Goal: Task Accomplishment & Management: Complete application form

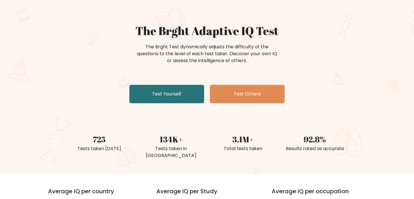
scroll to position [30, 0]
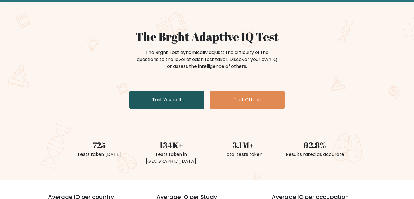
click at [198, 101] on link "Test Yourself" at bounding box center [166, 100] width 75 height 18
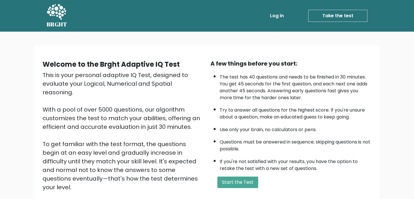
click at [216, 88] on ul "The test has 40 questions and needs to be finished in 30 minutes. You get 45 se…" at bounding box center [291, 121] width 161 height 101
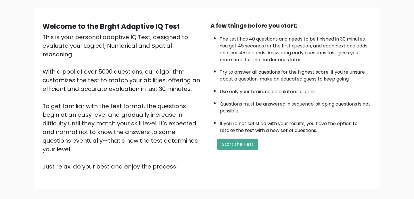
scroll to position [64, 0]
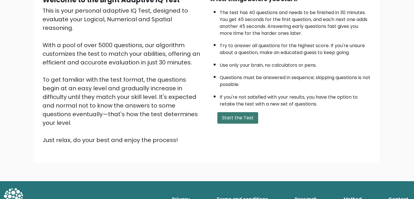
click at [243, 122] on button "Start the Test" at bounding box center [238, 118] width 41 height 12
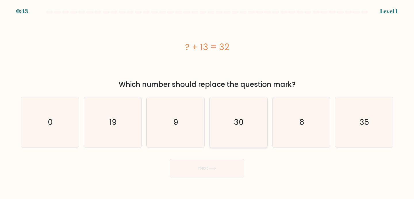
click at [228, 122] on icon "30" at bounding box center [238, 122] width 51 height 51
click at [207, 102] on input "d. 30" at bounding box center [207, 101] width 0 height 3
radio input "true"
click at [220, 166] on button "Next" at bounding box center [207, 168] width 75 height 18
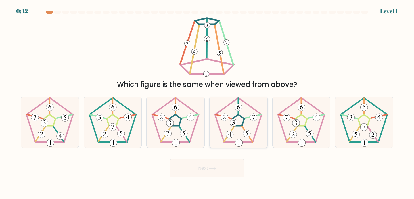
click at [223, 131] on icon at bounding box center [238, 122] width 51 height 51
click at [207, 102] on input "d." at bounding box center [207, 101] width 0 height 3
radio input "true"
click at [220, 168] on button "Next" at bounding box center [207, 168] width 75 height 18
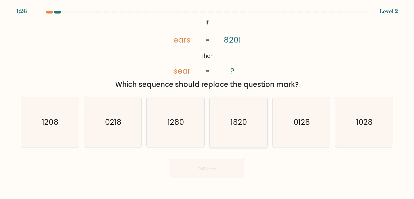
click at [231, 125] on text "1820" at bounding box center [239, 122] width 16 height 11
click at [207, 102] on input "d. 1820" at bounding box center [207, 101] width 0 height 3
radio input "true"
click at [224, 169] on button "Next" at bounding box center [207, 168] width 75 height 18
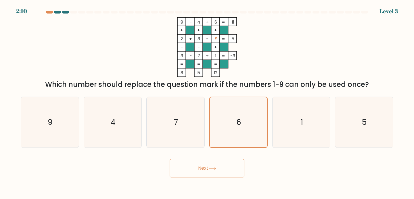
click at [219, 175] on button "Next" at bounding box center [207, 168] width 75 height 18
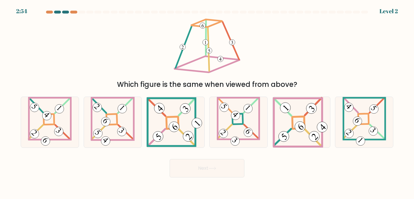
click at [214, 169] on icon at bounding box center [213, 168] width 8 height 3
click at [219, 125] on icon at bounding box center [238, 122] width 43 height 51
click at [207, 102] on input "d." at bounding box center [207, 101] width 0 height 3
radio input "true"
click at [215, 169] on icon at bounding box center [213, 168] width 8 height 3
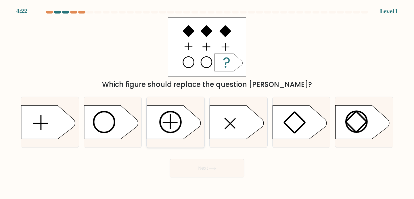
click at [175, 121] on icon at bounding box center [174, 122] width 54 height 34
click at [207, 102] on input "c." at bounding box center [207, 101] width 0 height 3
radio input "true"
click at [198, 176] on button "Next" at bounding box center [207, 168] width 75 height 18
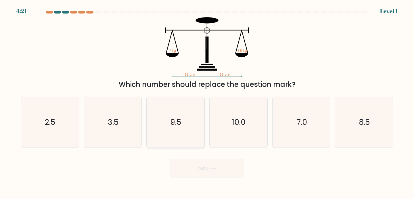
click at [188, 131] on icon "9.5" at bounding box center [175, 122] width 51 height 51
click at [207, 102] on input "c. 9.5" at bounding box center [207, 101] width 0 height 3
radio input "true"
click at [194, 170] on button "Next" at bounding box center [207, 168] width 75 height 18
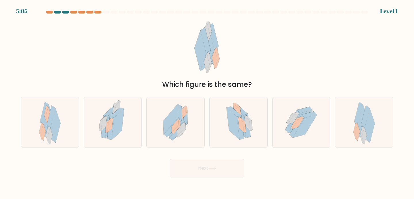
click at [230, 126] on icon at bounding box center [233, 124] width 13 height 32
click at [207, 102] on input "d." at bounding box center [207, 101] width 0 height 3
radio input "true"
click at [213, 170] on icon at bounding box center [213, 168] width 8 height 3
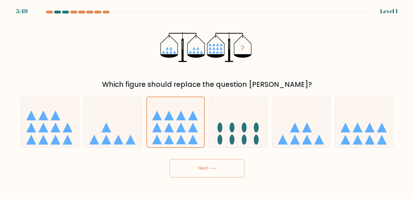
click at [206, 159] on button "Next" at bounding box center [207, 168] width 75 height 18
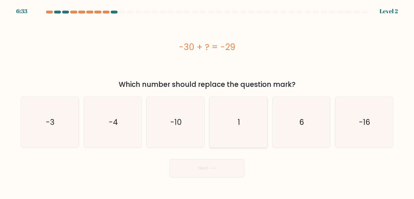
click at [229, 134] on icon "1" at bounding box center [238, 122] width 51 height 51
click at [207, 102] on input "d. 1" at bounding box center [207, 101] width 0 height 3
radio input "true"
click at [221, 165] on button "Next" at bounding box center [207, 168] width 75 height 18
click at [186, 133] on icon "-10" at bounding box center [175, 122] width 51 height 51
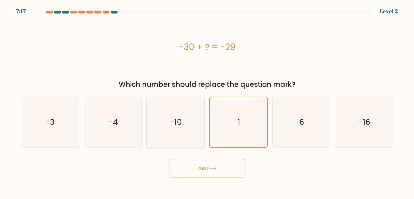
click at [207, 102] on input "c. -10" at bounding box center [207, 101] width 0 height 3
radio input "true"
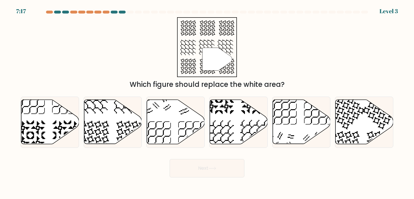
click at [191, 169] on button "Next" at bounding box center [207, 168] width 75 height 18
click at [222, 129] on icon at bounding box center [219, 136] width 30 height 30
click at [207, 102] on input "d." at bounding box center [207, 101] width 0 height 3
radio input "true"
click at [206, 173] on button "Next" at bounding box center [207, 168] width 75 height 18
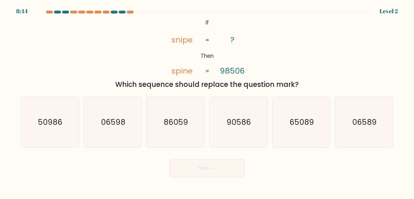
click at [190, 121] on icon "86059" at bounding box center [175, 122] width 51 height 51
click at [207, 102] on input "c. 86059" at bounding box center [207, 101] width 0 height 3
radio input "true"
click at [202, 167] on button "Next" at bounding box center [207, 168] width 75 height 18
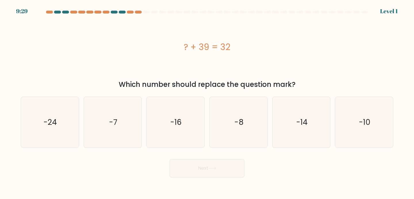
click at [245, 130] on icon "-8" at bounding box center [238, 122] width 51 height 51
click at [207, 102] on input "d. -8" at bounding box center [207, 101] width 0 height 3
radio input "true"
click at [225, 171] on button "Next" at bounding box center [207, 168] width 75 height 18
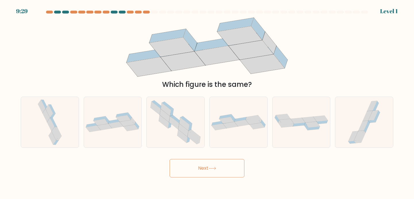
click at [191, 132] on icon at bounding box center [195, 133] width 12 height 8
click at [207, 102] on input "c." at bounding box center [207, 101] width 0 height 3
radio input "true"
click at [204, 165] on button "Next" at bounding box center [207, 168] width 75 height 18
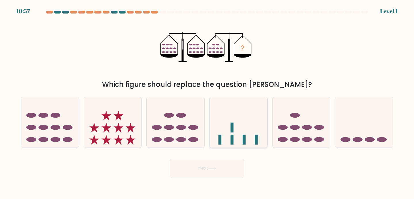
click at [247, 120] on icon at bounding box center [239, 122] width 58 height 48
click at [207, 102] on input "d." at bounding box center [207, 101] width 0 height 3
radio input "true"
click at [228, 165] on button "Next" at bounding box center [207, 168] width 75 height 18
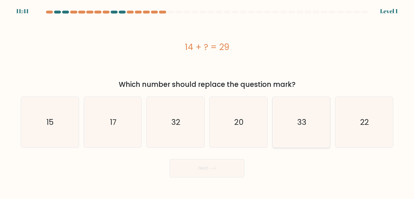
click at [291, 121] on icon "33" at bounding box center [301, 122] width 51 height 51
click at [207, 102] on input "e. 33" at bounding box center [207, 101] width 0 height 3
radio input "true"
click at [232, 168] on button "Next" at bounding box center [207, 168] width 75 height 18
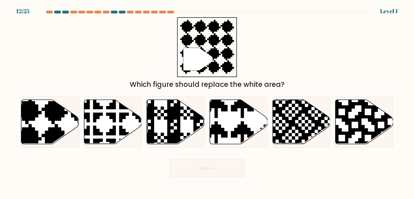
click at [251, 133] on icon at bounding box center [256, 146] width 102 height 102
click at [207, 102] on input "d." at bounding box center [207, 101] width 0 height 3
radio input "true"
click at [223, 171] on button "Next" at bounding box center [207, 168] width 75 height 18
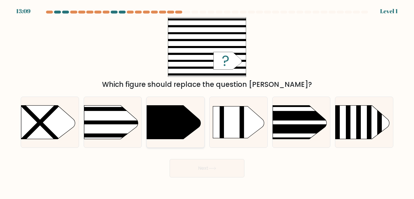
click at [184, 126] on icon at bounding box center [174, 122] width 54 height 34
click at [207, 102] on input "c." at bounding box center [207, 101] width 0 height 3
radio input "true"
click at [209, 174] on button "Next" at bounding box center [207, 168] width 75 height 18
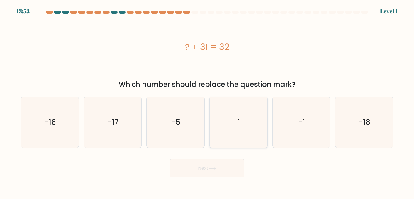
click at [234, 128] on icon "1" at bounding box center [238, 122] width 51 height 51
click at [207, 102] on input "d. 1" at bounding box center [207, 101] width 0 height 3
radio input "true"
click at [231, 165] on button "Next" at bounding box center [207, 168] width 75 height 18
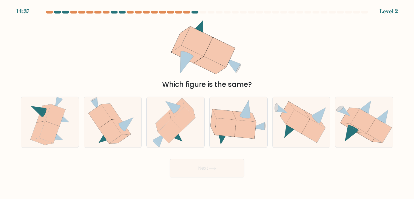
click at [287, 128] on icon at bounding box center [291, 130] width 12 height 16
click at [207, 102] on input "e." at bounding box center [207, 101] width 0 height 3
radio input "true"
click at [231, 171] on button "Next" at bounding box center [207, 168] width 75 height 18
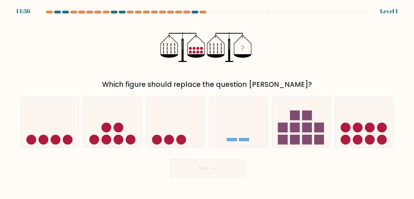
click at [242, 114] on icon at bounding box center [239, 122] width 58 height 48
click at [207, 102] on input "d." at bounding box center [207, 101] width 0 height 3
radio input "true"
click at [211, 175] on button "Next" at bounding box center [207, 168] width 75 height 18
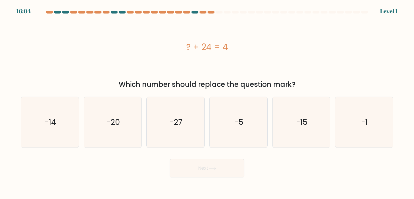
click at [175, 123] on text "-27" at bounding box center [176, 122] width 13 height 11
click at [207, 102] on input "c. -27" at bounding box center [207, 101] width 0 height 3
radio input "true"
click at [201, 175] on button "Next" at bounding box center [207, 168] width 75 height 18
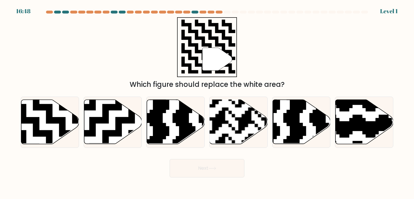
click at [231, 133] on rect at bounding box center [218, 147] width 105 height 105
click at [207, 102] on input "d." at bounding box center [207, 101] width 0 height 3
radio input "true"
click at [221, 168] on button "Next" at bounding box center [207, 168] width 75 height 18
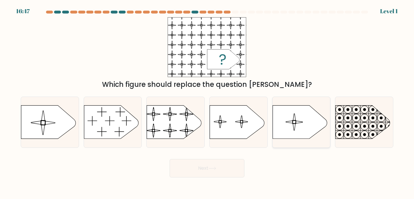
click at [285, 136] on icon at bounding box center [300, 122] width 54 height 33
click at [207, 102] on input "e." at bounding box center [207, 101] width 0 height 3
radio input "true"
click at [232, 172] on button "Next" at bounding box center [207, 168] width 75 height 18
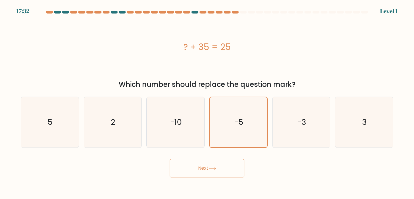
click at [226, 162] on button "Next" at bounding box center [207, 168] width 75 height 18
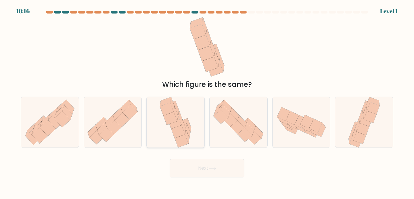
click at [188, 129] on icon at bounding box center [188, 131] width 4 height 15
click at [207, 102] on input "c." at bounding box center [207, 101] width 0 height 3
radio input "true"
click at [202, 169] on button "Next" at bounding box center [207, 168] width 75 height 18
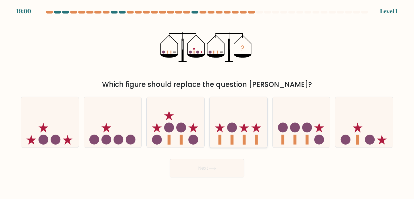
click at [229, 119] on icon at bounding box center [239, 122] width 58 height 48
click at [207, 102] on input "d." at bounding box center [207, 101] width 0 height 3
radio input "true"
click at [228, 175] on button "Next" at bounding box center [207, 168] width 75 height 18
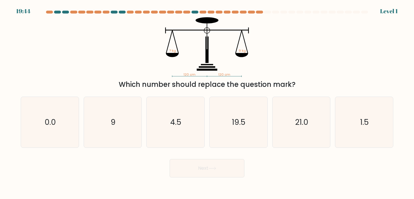
click at [177, 129] on icon "4.5" at bounding box center [175, 122] width 51 height 51
click at [207, 102] on input "c. 4.5" at bounding box center [207, 101] width 0 height 3
radio input "true"
click at [215, 175] on button "Next" at bounding box center [207, 168] width 75 height 18
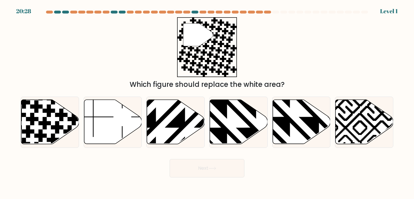
click at [234, 129] on icon at bounding box center [239, 122] width 58 height 44
click at [207, 102] on input "d." at bounding box center [207, 101] width 0 height 3
radio input "true"
click at [216, 165] on button "Next" at bounding box center [207, 168] width 75 height 18
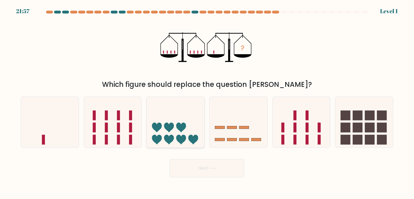
click at [178, 118] on icon at bounding box center [176, 122] width 58 height 48
click at [207, 102] on input "c." at bounding box center [207, 101] width 0 height 3
radio input "true"
click at [207, 177] on button "Next" at bounding box center [207, 168] width 75 height 18
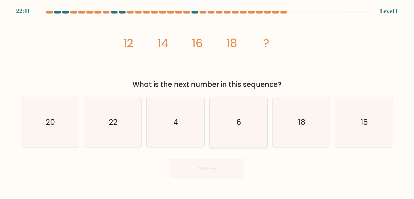
click at [242, 136] on icon "6" at bounding box center [238, 122] width 51 height 51
click at [207, 102] on input "d. 6" at bounding box center [207, 101] width 0 height 3
radio input "true"
click at [222, 167] on button "Next" at bounding box center [207, 168] width 75 height 18
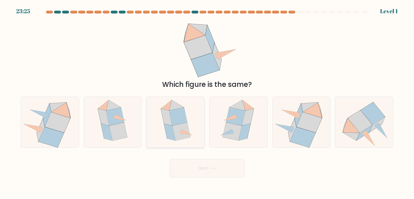
click at [182, 123] on icon at bounding box center [178, 116] width 18 height 18
click at [207, 102] on input "c." at bounding box center [207, 101] width 0 height 3
radio input "true"
click at [199, 160] on button "Next" at bounding box center [207, 168] width 75 height 18
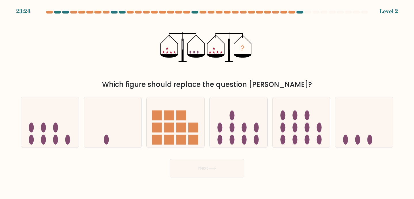
click at [214, 173] on button "Next" at bounding box center [207, 168] width 75 height 18
click at [237, 129] on icon at bounding box center [239, 122] width 58 height 48
click at [207, 102] on input "d." at bounding box center [207, 101] width 0 height 3
radio input "true"
click at [224, 161] on button "Next" at bounding box center [207, 168] width 75 height 18
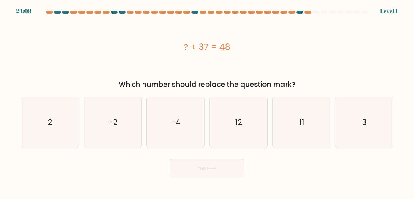
click at [247, 128] on icon "12" at bounding box center [238, 122] width 51 height 51
click at [207, 102] on input "d. 12" at bounding box center [207, 101] width 0 height 3
radio input "true"
click at [213, 166] on button "Next" at bounding box center [207, 168] width 75 height 18
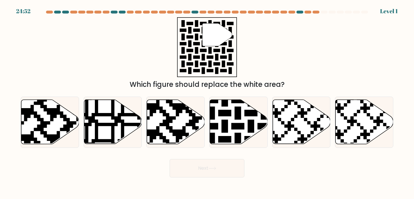
click at [240, 131] on icon at bounding box center [239, 122] width 58 height 44
click at [207, 102] on input "d." at bounding box center [207, 101] width 0 height 3
radio input "true"
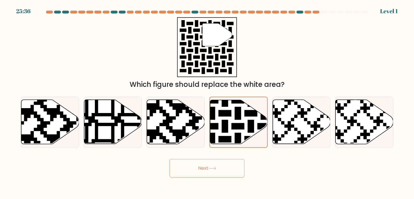
click at [216, 165] on button "Next" at bounding box center [207, 168] width 75 height 18
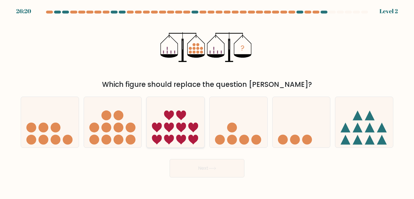
click at [183, 131] on icon at bounding box center [176, 122] width 58 height 48
click at [207, 102] on input "c." at bounding box center [207, 101] width 0 height 3
radio input "true"
click at [190, 155] on div "Next" at bounding box center [207, 166] width 380 height 23
click at [222, 129] on icon at bounding box center [239, 122] width 58 height 48
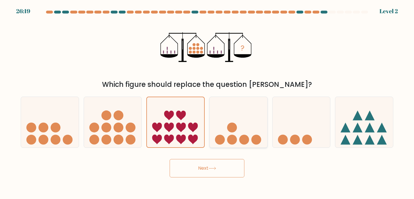
click at [207, 102] on input "d." at bounding box center [207, 101] width 0 height 3
radio input "true"
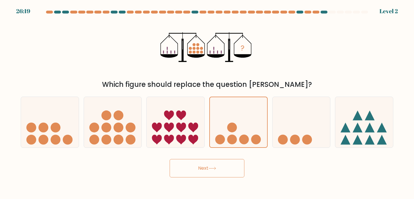
click at [219, 165] on button "Next" at bounding box center [207, 168] width 75 height 18
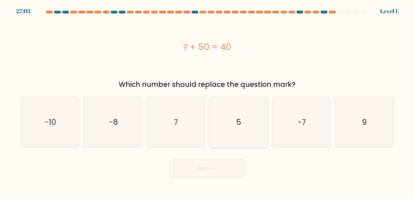
click at [237, 126] on text "5" at bounding box center [239, 122] width 5 height 11
click at [207, 102] on input "d. 5" at bounding box center [207, 101] width 0 height 3
radio input "true"
click at [224, 163] on button "Next" at bounding box center [207, 168] width 75 height 18
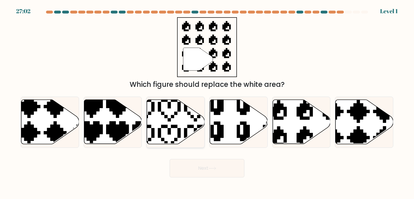
click at [194, 118] on icon at bounding box center [157, 97] width 102 height 102
click at [207, 102] on input "c." at bounding box center [207, 101] width 0 height 3
radio input "true"
click at [223, 164] on button "Next" at bounding box center [207, 168] width 75 height 18
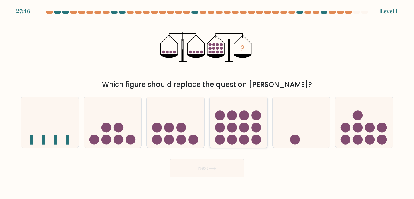
click at [228, 129] on circle at bounding box center [232, 128] width 10 height 10
click at [207, 102] on input "d." at bounding box center [207, 101] width 0 height 3
radio input "true"
click at [220, 164] on button "Next" at bounding box center [207, 168] width 75 height 18
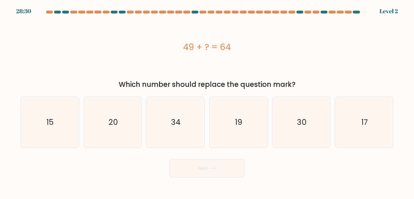
click at [192, 131] on icon "34" at bounding box center [175, 122] width 51 height 51
click at [207, 102] on input "c. 34" at bounding box center [207, 101] width 0 height 3
radio input "true"
click at [199, 167] on button "Next" at bounding box center [207, 168] width 75 height 18
click at [230, 126] on icon "19" at bounding box center [238, 122] width 51 height 51
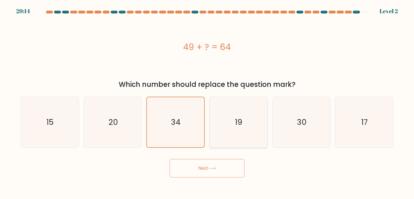
click at [207, 102] on input "d. 19" at bounding box center [207, 101] width 0 height 3
radio input "true"
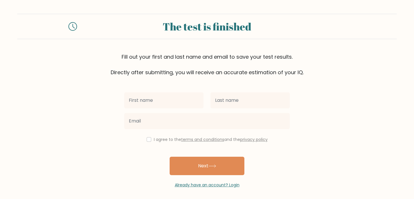
click at [228, 170] on button "Next" at bounding box center [207, 166] width 75 height 18
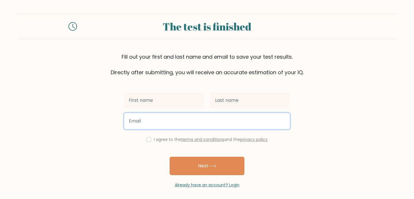
click at [217, 129] on input "email" at bounding box center [207, 121] width 166 height 16
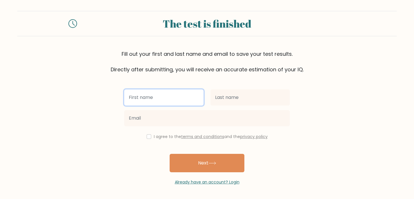
click at [187, 97] on input "text" at bounding box center [163, 97] width 79 height 16
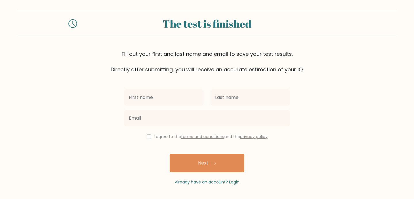
click at [173, 85] on div "I agree to the terms and conditions and the privacy policy Next Already have an…" at bounding box center [207, 129] width 173 height 112
click at [163, 134] on div "I agree to the terms and conditions and the privacy policy" at bounding box center [207, 136] width 173 height 7
click at [160, 136] on label "I agree to the terms and conditions and the privacy policy" at bounding box center [211, 137] width 114 height 6
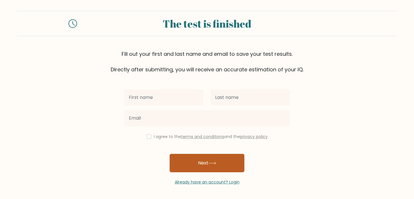
click at [191, 157] on button "Next" at bounding box center [207, 163] width 75 height 18
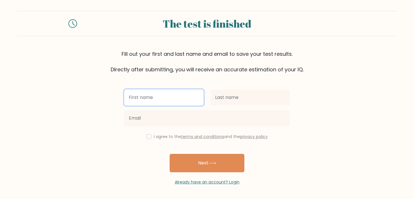
click at [163, 101] on input "text" at bounding box center [163, 97] width 79 height 16
type input "jay"
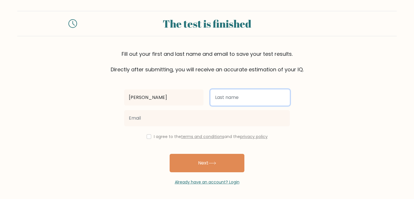
click at [245, 102] on input "text" at bounding box center [250, 97] width 79 height 16
type input "scales"
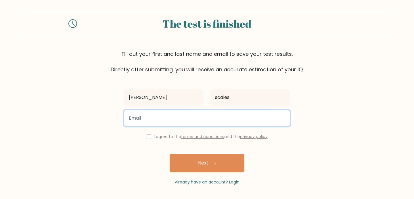
click at [213, 123] on input "email" at bounding box center [207, 118] width 166 height 16
type input "jayscales2000@yahoo.com"
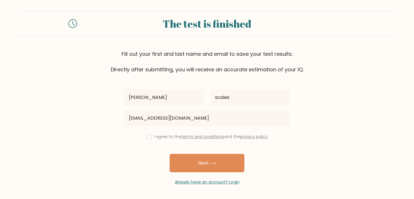
click at [152, 137] on div "I agree to the terms and conditions and the privacy policy" at bounding box center [207, 136] width 173 height 7
click at [147, 136] on input "checkbox" at bounding box center [149, 136] width 5 height 5
checkbox input "true"
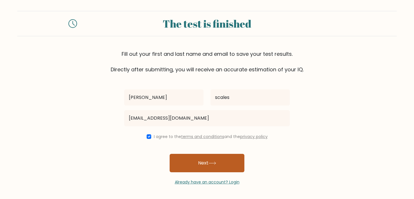
click at [182, 158] on button "Next" at bounding box center [207, 163] width 75 height 18
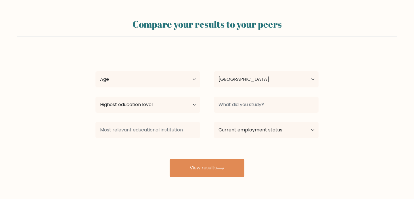
select select "US"
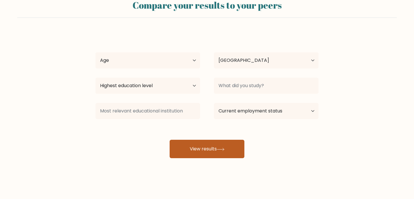
click at [199, 144] on button "View results" at bounding box center [207, 149] width 75 height 18
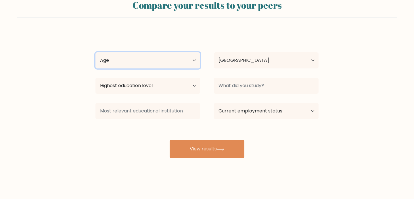
click at [177, 65] on select "Age Under 18 years old 18-24 years old 25-34 years old 35-44 years old 45-54 ye…" at bounding box center [148, 60] width 105 height 16
select select "18_24"
click at [96, 52] on select "Age Under 18 years old 18-24 years old 25-34 years old 35-44 years old 45-54 ye…" at bounding box center [148, 60] width 105 height 16
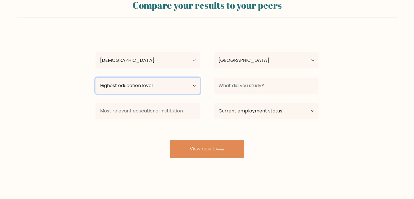
click at [167, 83] on select "Highest education level No schooling Primary Lower Secondary Upper Secondary Oc…" at bounding box center [148, 86] width 105 height 16
select select "no_schooling"
click at [96, 78] on select "Highest education level No schooling Primary Lower Secondary Upper Secondary Oc…" at bounding box center [148, 86] width 105 height 16
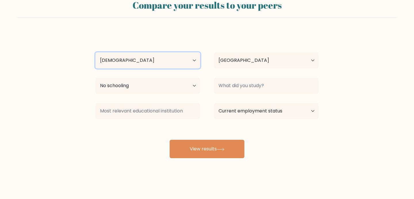
click at [167, 62] on select "Age Under 18 years old 18-24 years old 25-34 years old 35-44 years old 45-54 ye…" at bounding box center [148, 60] width 105 height 16
select select "25_34"
click at [96, 52] on select "Age Under 18 years old 18-24 years old 25-34 years old 35-44 years old 45-54 ye…" at bounding box center [148, 60] width 105 height 16
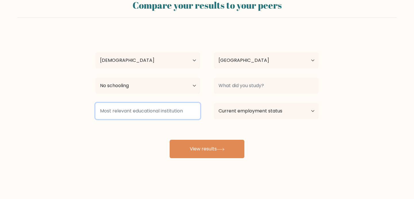
click at [158, 112] on input at bounding box center [148, 111] width 105 height 16
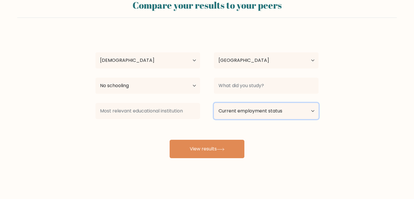
click at [239, 117] on select "Current employment status Employed Student Retired Other / prefer not to answer" at bounding box center [266, 111] width 105 height 16
click at [214, 103] on select "Current employment status Employed Student Retired Other / prefer not to answer" at bounding box center [266, 111] width 105 height 16
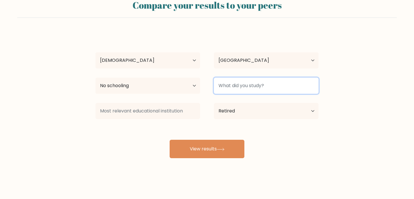
click at [239, 82] on input at bounding box center [266, 86] width 105 height 16
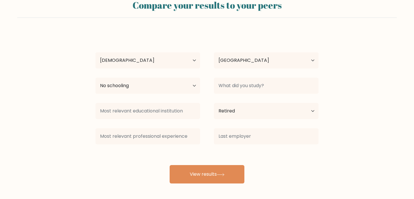
click at [226, 187] on div "Compare your results to your peers jay scales Age Under 18 years old 18-24 year…" at bounding box center [207, 90] width 414 height 218
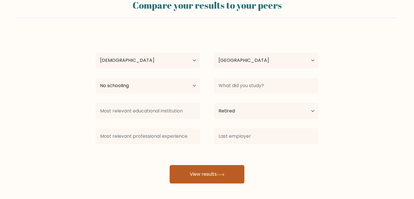
click at [225, 173] on icon at bounding box center [221, 174] width 8 height 3
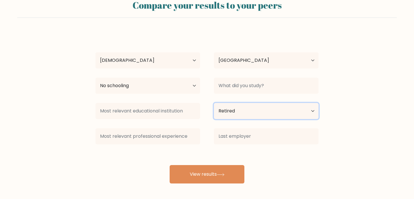
click at [237, 119] on select "Current employment status Employed Student Retired Other / prefer not to answer" at bounding box center [266, 111] width 105 height 16
click at [214, 103] on select "Current employment status Employed Student Retired Other / prefer not to answer" at bounding box center [266, 111] width 105 height 16
click at [236, 110] on select "Current employment status Employed Student Retired Other / prefer not to answer" at bounding box center [266, 111] width 105 height 16
select select "other"
click at [214, 103] on select "Current employment status Employed Student Retired Other / prefer not to answer" at bounding box center [266, 111] width 105 height 16
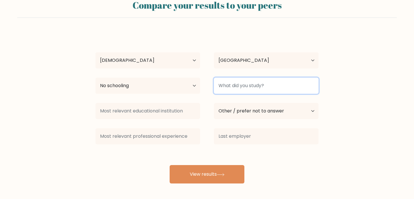
click at [245, 87] on input at bounding box center [266, 86] width 105 height 16
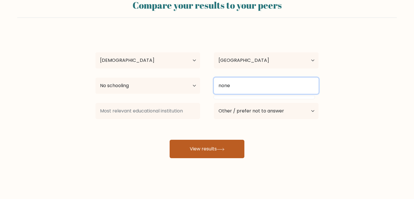
type input "none"
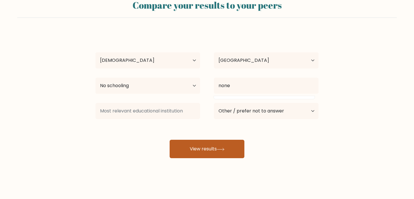
click at [232, 144] on button "View results" at bounding box center [207, 149] width 75 height 18
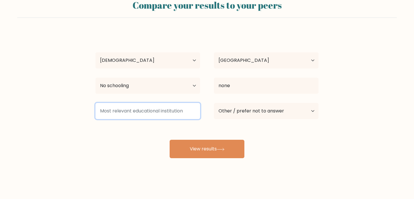
click at [163, 105] on input at bounding box center [148, 111] width 105 height 16
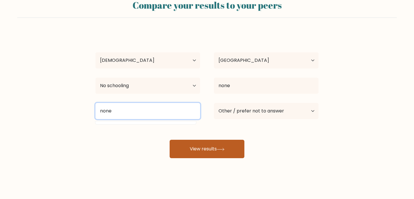
type input "none"
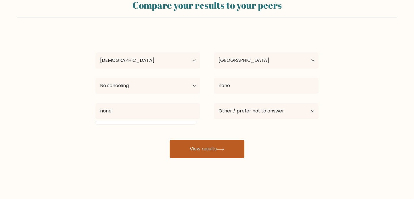
click at [187, 148] on button "View results" at bounding box center [207, 149] width 75 height 18
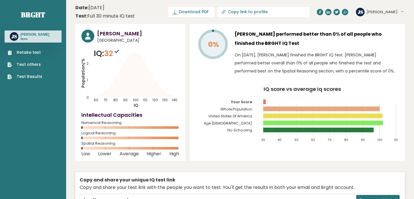
click at [35, 54] on link "Retake test" at bounding box center [24, 52] width 35 height 6
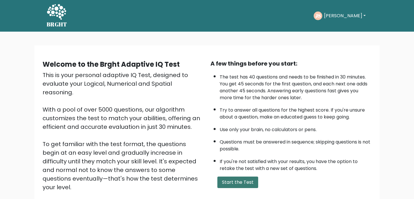
click at [245, 180] on button "Start the Test" at bounding box center [238, 183] width 41 height 12
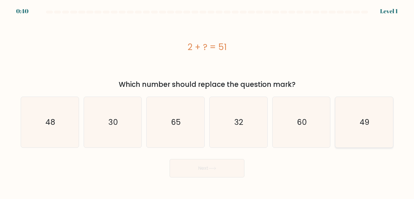
click at [367, 121] on text "49" at bounding box center [365, 122] width 10 height 11
click at [207, 102] on input "f. 49" at bounding box center [207, 101] width 0 height 3
radio input "true"
click at [224, 171] on button "Next" at bounding box center [207, 168] width 75 height 18
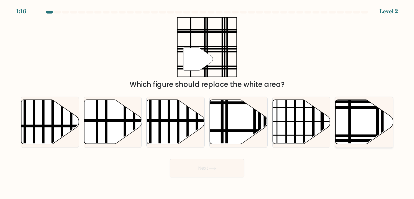
click at [353, 118] on icon at bounding box center [365, 122] width 58 height 44
click at [207, 102] on input "f." at bounding box center [207, 101] width 0 height 3
radio input "true"
click at [219, 167] on button "Next" at bounding box center [207, 168] width 75 height 18
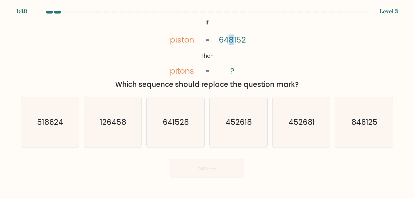
drag, startPoint x: 230, startPoint y: 40, endPoint x: 235, endPoint y: 39, distance: 5.0
click at [235, 39] on tspan "648152" at bounding box center [232, 40] width 27 height 11
click at [168, 115] on icon "641528" at bounding box center [175, 122] width 51 height 51
click at [207, 102] on input "c. 641528" at bounding box center [207, 101] width 0 height 3
radio input "true"
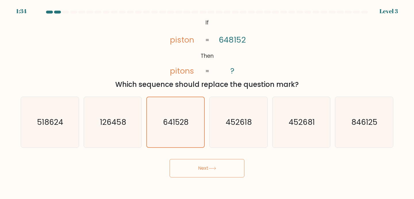
click at [203, 169] on button "Next" at bounding box center [207, 168] width 75 height 18
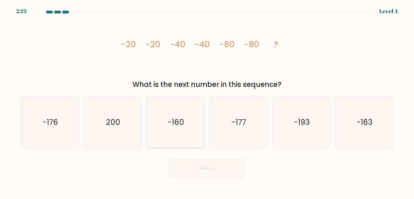
click at [189, 113] on icon "-160" at bounding box center [175, 122] width 51 height 51
click at [207, 102] on input "c. -160" at bounding box center [207, 101] width 0 height 3
radio input "true"
click at [207, 165] on button "Next" at bounding box center [207, 168] width 75 height 18
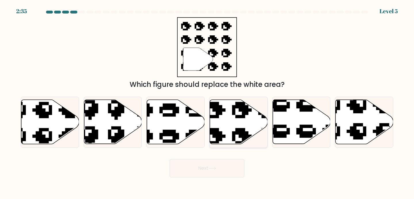
click at [245, 123] on icon at bounding box center [239, 122] width 58 height 44
click at [207, 102] on input "d." at bounding box center [207, 101] width 0 height 3
radio input "true"
click at [216, 169] on icon at bounding box center [213, 168] width 8 height 3
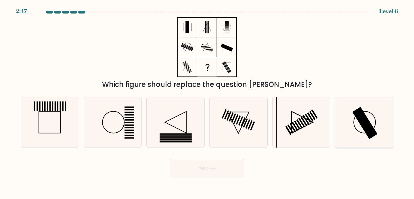
click at [371, 113] on circle at bounding box center [365, 122] width 22 height 22
click at [207, 102] on input "f." at bounding box center [207, 101] width 0 height 3
radio input "true"
click at [228, 169] on button "Next" at bounding box center [207, 168] width 75 height 18
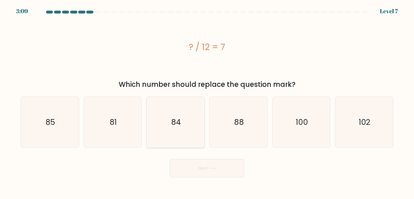
click at [187, 131] on icon "84" at bounding box center [175, 122] width 51 height 51
click at [207, 102] on input "c. 84" at bounding box center [207, 101] width 0 height 3
radio input "true"
click at [202, 173] on button "Next" at bounding box center [207, 168] width 75 height 18
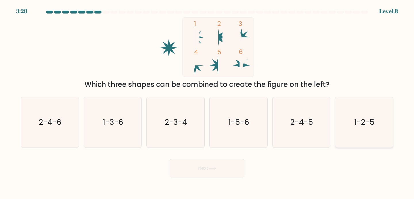
click at [380, 125] on icon "1-2-5" at bounding box center [364, 122] width 51 height 51
click at [207, 102] on input "f. 1-2-5" at bounding box center [207, 101] width 0 height 3
radio input "true"
click at [224, 172] on button "Next" at bounding box center [207, 168] width 75 height 18
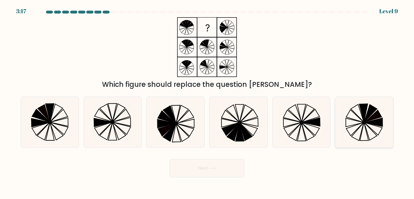
click at [388, 121] on icon at bounding box center [364, 122] width 51 height 51
click at [207, 102] on input "f." at bounding box center [207, 101] width 0 height 3
radio input "true"
click at [231, 168] on button "Next" at bounding box center [207, 168] width 75 height 18
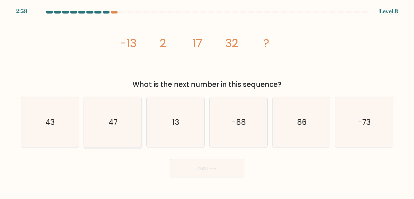
click at [110, 125] on text "47" at bounding box center [113, 122] width 9 height 11
click at [207, 102] on input "b. 47" at bounding box center [207, 101] width 0 height 3
radio input "true"
click at [193, 179] on body "2:58 Level 8" at bounding box center [207, 99] width 414 height 199
click at [198, 170] on button "Next" at bounding box center [207, 168] width 75 height 18
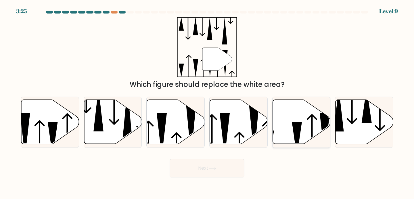
click at [313, 123] on icon at bounding box center [302, 122] width 58 height 44
click at [207, 102] on input "e." at bounding box center [207, 101] width 0 height 3
radio input "true"
click at [178, 116] on icon at bounding box center [176, 122] width 58 height 44
click at [207, 102] on input "c." at bounding box center [207, 101] width 0 height 3
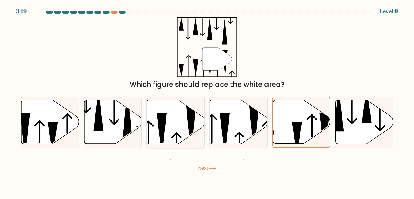
radio input "true"
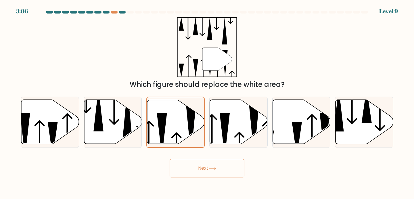
click at [212, 172] on button "Next" at bounding box center [207, 168] width 75 height 18
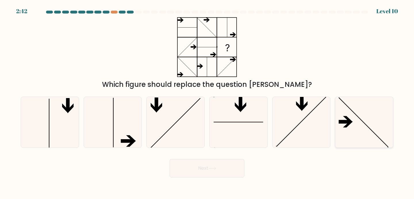
click at [363, 123] on icon at bounding box center [364, 122] width 51 height 51
click at [207, 102] on input "f." at bounding box center [207, 101] width 0 height 3
radio input "true"
click at [210, 174] on button "Next" at bounding box center [207, 168] width 75 height 18
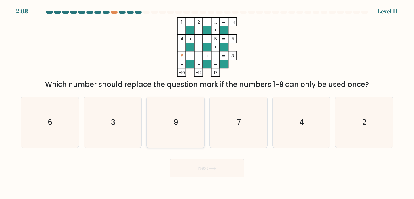
click at [182, 105] on icon "9" at bounding box center [175, 122] width 51 height 51
click at [207, 102] on input "c. 9" at bounding box center [207, 101] width 0 height 3
radio input "true"
click at [203, 165] on button "Next" at bounding box center [207, 168] width 75 height 18
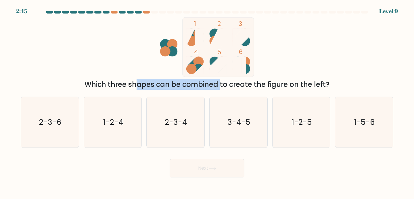
drag, startPoint x: 90, startPoint y: 85, endPoint x: 165, endPoint y: 85, distance: 75.1
click at [165, 85] on div "Which three shapes can be combined to create the figure on the left?" at bounding box center [207, 84] width 366 height 10
click at [234, 114] on icon "3-4-5" at bounding box center [238, 122] width 51 height 51
click at [207, 102] on input "d. 3-4-5" at bounding box center [207, 101] width 0 height 3
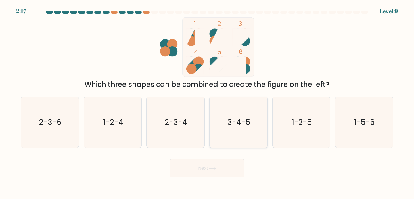
radio input "true"
click at [223, 167] on button "Next" at bounding box center [207, 168] width 75 height 18
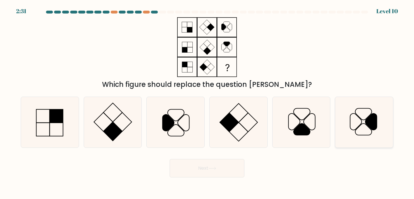
click at [346, 107] on icon at bounding box center [364, 122] width 51 height 51
click at [207, 102] on input "f." at bounding box center [207, 101] width 0 height 3
radio input "true"
click at [235, 164] on button "Next" at bounding box center [207, 168] width 75 height 18
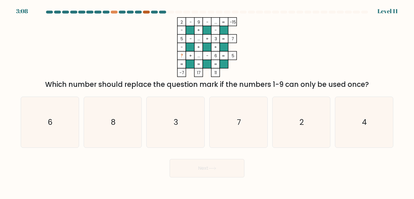
click at [147, 13] on div at bounding box center [146, 12] width 7 height 3
click at [254, 117] on icon "7" at bounding box center [238, 122] width 51 height 51
click at [207, 102] on input "d. 7" at bounding box center [207, 101] width 0 height 3
radio input "true"
click at [230, 163] on button "Next" at bounding box center [207, 168] width 75 height 18
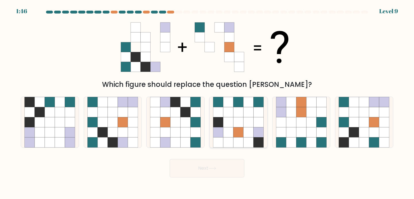
click at [238, 115] on icon at bounding box center [239, 112] width 10 height 10
click at [207, 102] on input "d." at bounding box center [207, 101] width 0 height 3
radio input "true"
click at [209, 168] on button "Next" at bounding box center [207, 168] width 75 height 18
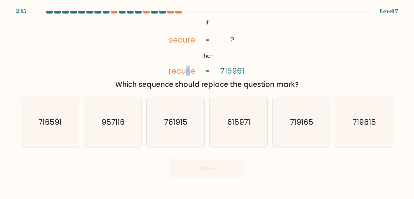
drag, startPoint x: 190, startPoint y: 70, endPoint x: 187, endPoint y: 71, distance: 3.6
click at [187, 71] on tspan "recuse" at bounding box center [182, 71] width 26 height 11
drag, startPoint x: 242, startPoint y: 72, endPoint x: 239, endPoint y: 72, distance: 3.2
click at [239, 72] on tspan "715961" at bounding box center [232, 71] width 24 height 11
click at [230, 123] on text "615971" at bounding box center [239, 122] width 23 height 11
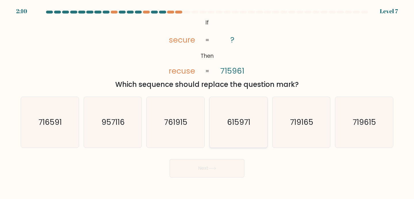
click at [207, 102] on input "d. 615971" at bounding box center [207, 101] width 0 height 3
radio input "true"
click at [218, 168] on button "Next" at bounding box center [207, 168] width 75 height 18
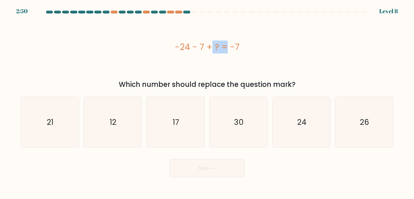
drag, startPoint x: 176, startPoint y: 49, endPoint x: 193, endPoint y: 49, distance: 17.3
click at [193, 49] on div "-24 - 7 + ? = -7" at bounding box center [207, 47] width 373 height 13
drag, startPoint x: 207, startPoint y: 46, endPoint x: 173, endPoint y: 47, distance: 34.0
click at [173, 47] on div "-24 - 7 + ? = -7" at bounding box center [207, 47] width 373 height 13
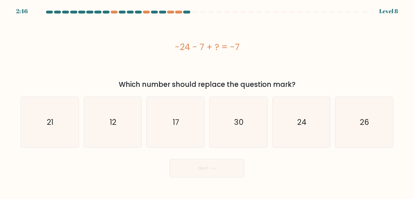
click at [209, 49] on div "-24 - 7 + ? = -7" at bounding box center [207, 47] width 373 height 13
click at [199, 45] on div "-24 - 7 + ? = -7" at bounding box center [207, 47] width 373 height 13
drag, startPoint x: 202, startPoint y: 47, endPoint x: 217, endPoint y: 46, distance: 15.3
click at [217, 46] on div "-24 - 7 + ? = -7" at bounding box center [207, 47] width 373 height 13
drag, startPoint x: 221, startPoint y: 47, endPoint x: 200, endPoint y: 47, distance: 20.7
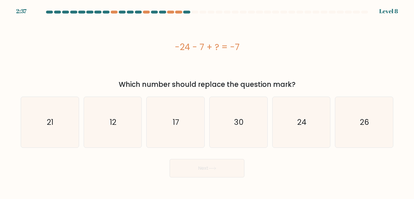
click at [200, 47] on div "-24 - 7 + ? = -7" at bounding box center [207, 47] width 373 height 13
click at [239, 48] on div "-24 - 7 + ? = -7" at bounding box center [207, 47] width 373 height 13
drag, startPoint x: 181, startPoint y: 47, endPoint x: 191, endPoint y: 47, distance: 9.8
click at [191, 47] on div "-24 - 7 + ? = -7" at bounding box center [207, 47] width 373 height 13
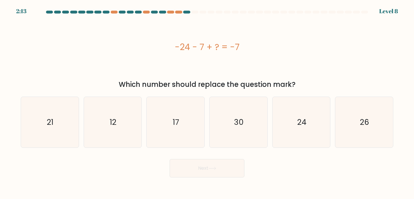
drag, startPoint x: 199, startPoint y: 48, endPoint x: 219, endPoint y: 48, distance: 20.4
click at [219, 48] on div "-24 - 7 + ? = -7" at bounding box center [207, 47] width 373 height 13
drag, startPoint x: 290, startPoint y: 121, endPoint x: 300, endPoint y: 66, distance: 55.5
click at [300, 66] on form "a." at bounding box center [207, 94] width 414 height 167
click at [299, 66] on div "-24 - 7 + ? = -7" at bounding box center [207, 47] width 373 height 60
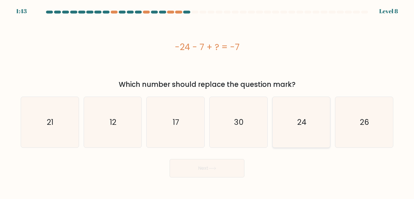
click at [291, 112] on icon "24" at bounding box center [301, 122] width 51 height 51
click at [207, 102] on input "e. 24" at bounding box center [207, 101] width 0 height 3
radio input "true"
click at [224, 169] on button "Next" at bounding box center [207, 168] width 75 height 18
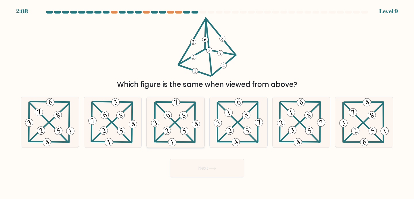
click at [168, 129] on 221 at bounding box center [167, 131] width 10 height 10
click at [207, 102] on input "c." at bounding box center [207, 101] width 0 height 3
radio input "true"
click at [226, 168] on button "Next" at bounding box center [207, 168] width 75 height 18
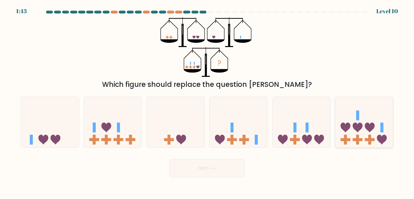
click at [372, 109] on icon at bounding box center [364, 122] width 58 height 48
click at [207, 102] on input "f." at bounding box center [207, 101] width 0 height 3
radio input "true"
click at [212, 174] on button "Next" at bounding box center [207, 168] width 75 height 18
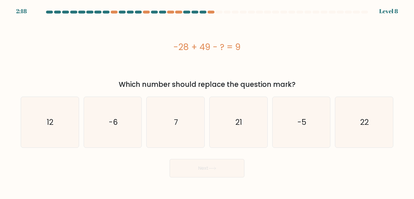
drag, startPoint x: 211, startPoint y: 45, endPoint x: 173, endPoint y: 48, distance: 38.1
click at [173, 48] on div "-28 + 49 - ? = 9" at bounding box center [207, 47] width 373 height 13
click at [208, 48] on div "-28 + 49 - ? = 9" at bounding box center [207, 47] width 373 height 13
drag, startPoint x: 212, startPoint y: 47, endPoint x: 178, endPoint y: 50, distance: 34.1
click at [178, 50] on div "-28 + 49 - ? = 9" at bounding box center [207, 47] width 373 height 13
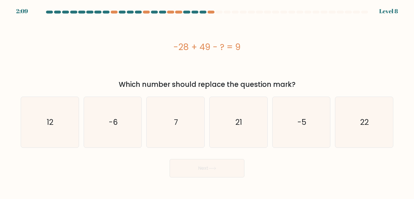
click at [183, 50] on div "-28 + 49 - ? = 9" at bounding box center [207, 47] width 373 height 13
drag, startPoint x: 210, startPoint y: 48, endPoint x: 178, endPoint y: 49, distance: 32.8
click at [178, 49] on div "-28 + 49 - ? = 9" at bounding box center [207, 47] width 373 height 13
click at [188, 58] on div "-28 + 49 - ? = 9" at bounding box center [207, 47] width 373 height 60
drag, startPoint x: 210, startPoint y: 52, endPoint x: 175, endPoint y: 50, distance: 34.9
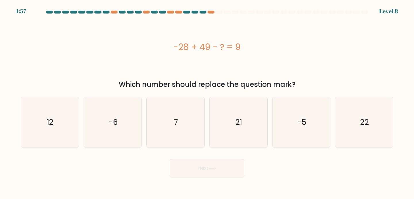
click at [175, 50] on div "-28 + 49 - ? = 9" at bounding box center [207, 47] width 373 height 13
drag, startPoint x: 211, startPoint y: 48, endPoint x: 177, endPoint y: 50, distance: 34.0
click at [177, 50] on div "-28 + 49 - ? = 9" at bounding box center [207, 47] width 373 height 13
click at [188, 50] on div "-28 + 49 - ? = 9" at bounding box center [207, 47] width 373 height 13
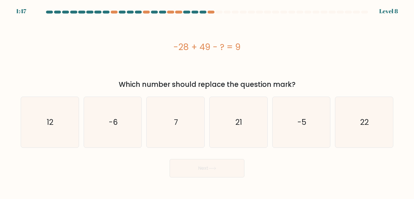
drag, startPoint x: 212, startPoint y: 46, endPoint x: 180, endPoint y: 49, distance: 32.4
click at [180, 49] on div "-28 + 49 - ? = 9" at bounding box center [207, 47] width 373 height 13
drag, startPoint x: 212, startPoint y: 45, endPoint x: 219, endPoint y: 45, distance: 7.2
click at [219, 45] on div "-28 + 49 - ? = 9" at bounding box center [207, 47] width 373 height 13
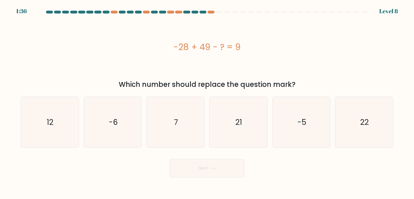
click at [219, 45] on div "-28 + 49 - ? = 9" at bounding box center [207, 47] width 373 height 13
drag, startPoint x: 224, startPoint y: 46, endPoint x: 220, endPoint y: 47, distance: 5.0
click at [220, 47] on div "-28 + 49 - ? = 9" at bounding box center [207, 47] width 373 height 13
click at [229, 50] on div "-28 + 49 - ? = 9" at bounding box center [207, 47] width 373 height 13
drag, startPoint x: 201, startPoint y: 48, endPoint x: 211, endPoint y: 48, distance: 10.4
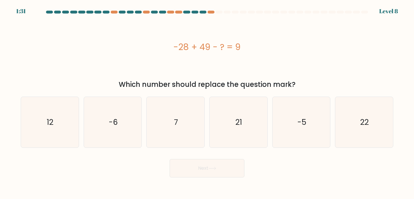
click at [211, 48] on div "-28 + 49 - ? = 9" at bounding box center [207, 47] width 373 height 13
click at [203, 48] on div "-28 + 49 - ? = 9" at bounding box center [207, 47] width 373 height 13
drag, startPoint x: 210, startPoint y: 47, endPoint x: 176, endPoint y: 47, distance: 34.5
click at [176, 47] on div "-28 + 49 - ? = 9" at bounding box center [207, 47] width 373 height 13
click at [237, 113] on icon "21" at bounding box center [238, 122] width 51 height 51
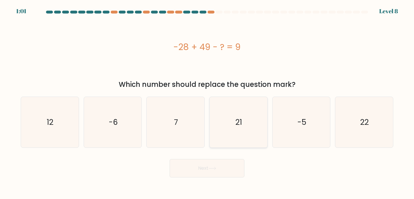
click at [207, 102] on input "d. 21" at bounding box center [207, 101] width 0 height 3
radio input "true"
click at [222, 164] on button "Next" at bounding box center [207, 168] width 75 height 18
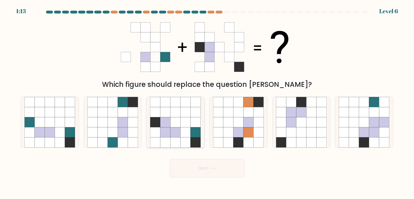
click at [197, 115] on icon at bounding box center [196, 112] width 10 height 10
click at [207, 102] on input "c." at bounding box center [207, 101] width 0 height 3
radio input "true"
click at [207, 171] on button "Next" at bounding box center [207, 168] width 75 height 18
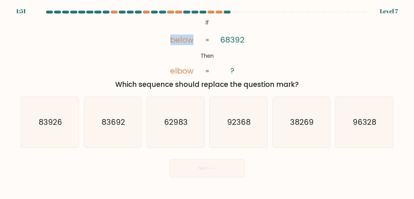
drag, startPoint x: 170, startPoint y: 41, endPoint x: 195, endPoint y: 40, distance: 24.8
click at [195, 40] on icon "@import url('https://fonts.googleapis.com/css?family=Abril+Fatface:400,100,100i…" at bounding box center [207, 47] width 97 height 60
drag, startPoint x: 169, startPoint y: 71, endPoint x: 196, endPoint y: 71, distance: 26.8
click at [196, 71] on icon "@import url('https://fonts.googleapis.com/css?family=Abril+Fatface:400,100,100i…" at bounding box center [207, 47] width 97 height 60
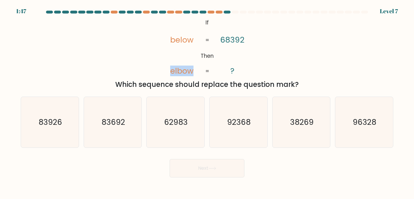
click at [196, 71] on icon "@import url('https://fonts.googleapis.com/css?family=Abril+Fatface:400,100,100i…" at bounding box center [207, 47] width 97 height 60
click at [186, 121] on text "62983" at bounding box center [176, 122] width 24 height 11
click at [207, 102] on input "c. 62983" at bounding box center [207, 101] width 0 height 3
radio input "true"
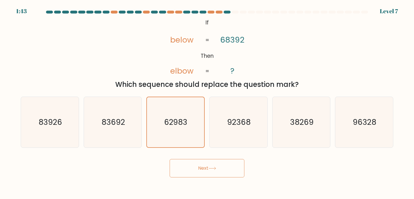
drag, startPoint x: 202, startPoint y: 171, endPoint x: 183, endPoint y: 68, distance: 105.3
click at [183, 68] on form "If ?" at bounding box center [207, 94] width 414 height 167
click at [183, 68] on tspan "elbow" at bounding box center [181, 71] width 23 height 11
drag, startPoint x: 176, startPoint y: 42, endPoint x: 180, endPoint y: 42, distance: 4.3
click at [180, 42] on tspan "below" at bounding box center [181, 40] width 23 height 11
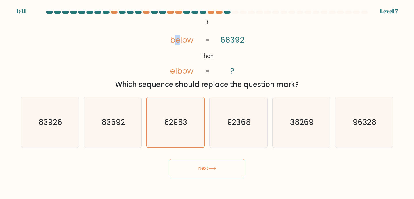
click at [180, 42] on tspan "below" at bounding box center [181, 40] width 23 height 11
click at [135, 104] on icon "83692" at bounding box center [112, 122] width 51 height 51
click at [207, 102] on input "b. 83692" at bounding box center [207, 101] width 0 height 3
radio input "true"
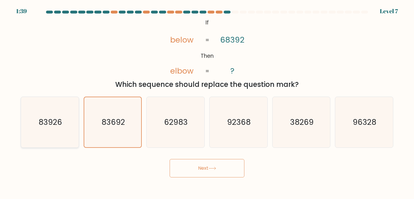
click at [74, 115] on icon "83926" at bounding box center [49, 122] width 51 height 51
click at [207, 102] on input "a. 83926" at bounding box center [207, 101] width 0 height 3
radio input "true"
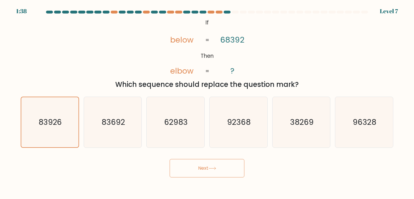
click at [182, 39] on tspan "below" at bounding box center [181, 40] width 23 height 11
click at [177, 41] on tspan "below" at bounding box center [181, 40] width 23 height 11
drag, startPoint x: 183, startPoint y: 41, endPoint x: 179, endPoint y: 41, distance: 3.8
click at [179, 41] on tspan "below" at bounding box center [181, 40] width 23 height 11
click at [192, 52] on icon "@import url('https://fonts.googleapis.com/css?family=Abril+Fatface:400,100,100i…" at bounding box center [207, 47] width 97 height 60
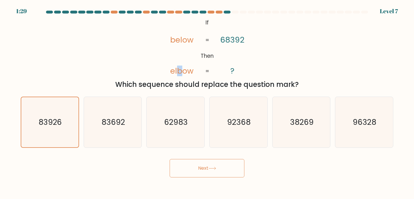
click at [180, 72] on tspan "elbow" at bounding box center [181, 71] width 23 height 11
click at [129, 114] on icon "83692" at bounding box center [112, 122] width 51 height 51
click at [207, 102] on input "b. 83692" at bounding box center [207, 101] width 0 height 3
radio input "true"
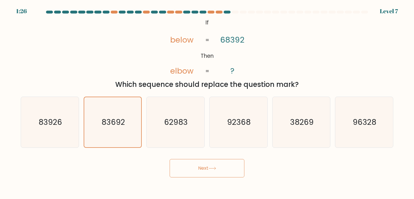
click at [188, 167] on button "Next" at bounding box center [207, 168] width 75 height 18
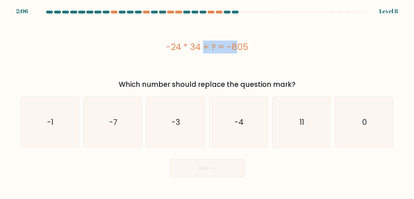
drag, startPoint x: 167, startPoint y: 47, endPoint x: 201, endPoint y: 46, distance: 34.6
click at [201, 46] on div "-24 * 34 + ? = -805" at bounding box center [207, 47] width 373 height 13
click at [302, 122] on text "11" at bounding box center [302, 122] width 5 height 11
click at [207, 102] on input "e. 11" at bounding box center [207, 101] width 0 height 3
radio input "true"
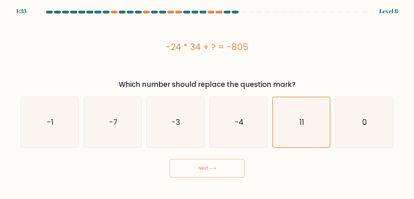
click at [218, 168] on button "Next" at bounding box center [207, 168] width 75 height 18
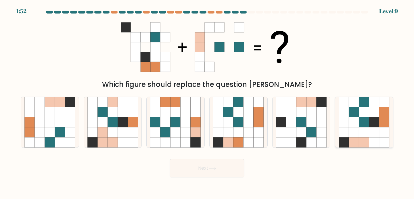
click at [372, 116] on icon at bounding box center [374, 112] width 10 height 10
click at [207, 102] on input "f." at bounding box center [207, 101] width 0 height 3
radio input "true"
click at [227, 163] on button "Next" at bounding box center [207, 168] width 75 height 18
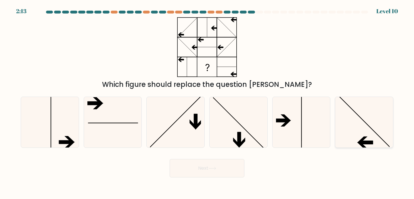
click at [349, 132] on icon at bounding box center [364, 122] width 51 height 51
click at [207, 102] on input "f." at bounding box center [207, 101] width 0 height 3
radio input "true"
click at [230, 167] on button "Next" at bounding box center [207, 168] width 75 height 18
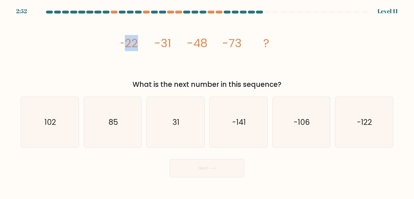
drag, startPoint x: 125, startPoint y: 41, endPoint x: 155, endPoint y: 41, distance: 29.9
click at [155, 41] on g "-22 -31 -48 -73 ?" at bounding box center [194, 43] width 151 height 16
click at [155, 41] on tspan "-31" at bounding box center [163, 43] width 17 height 16
drag, startPoint x: 123, startPoint y: 43, endPoint x: 145, endPoint y: 43, distance: 22.2
click at [145, 43] on icon "image/svg+xml -22 -31 -48 -73 ?" at bounding box center [207, 47] width 173 height 60
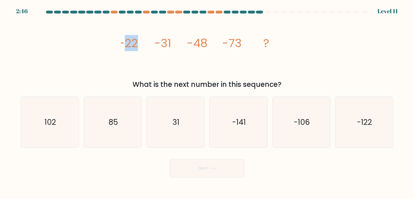
click at [145, 43] on icon "image/svg+xml -22 -31 -48 -73 ?" at bounding box center [207, 47] width 173 height 60
drag, startPoint x: 152, startPoint y: 43, endPoint x: 178, endPoint y: 43, distance: 25.0
click at [178, 43] on icon "image/svg+xml -22 -31 -48 -73 ?" at bounding box center [207, 47] width 173 height 60
drag, startPoint x: 186, startPoint y: 43, endPoint x: 214, endPoint y: 43, distance: 27.6
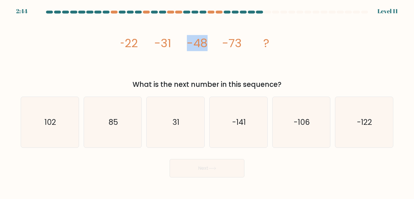
click at [214, 43] on icon "image/svg+xml -22 -31 -48 -73 ?" at bounding box center [207, 47] width 173 height 60
drag, startPoint x: 220, startPoint y: 43, endPoint x: 243, endPoint y: 42, distance: 23.0
click at [243, 42] on icon "image/svg+xml -22 -31 -48 -73 ?" at bounding box center [207, 47] width 173 height 60
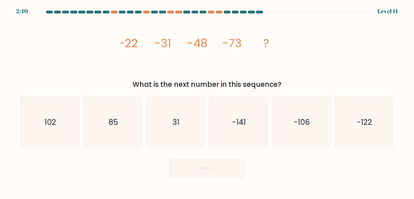
click at [127, 41] on tspan "-22" at bounding box center [129, 43] width 20 height 16
click at [133, 41] on tspan "-22" at bounding box center [129, 43] width 20 height 16
drag, startPoint x: 142, startPoint y: 43, endPoint x: 122, endPoint y: 43, distance: 19.3
click at [122, 43] on icon "image/svg+xml -22 -31 -48 -73 ?" at bounding box center [207, 47] width 173 height 60
click at [134, 44] on tspan "-22" at bounding box center [129, 43] width 20 height 16
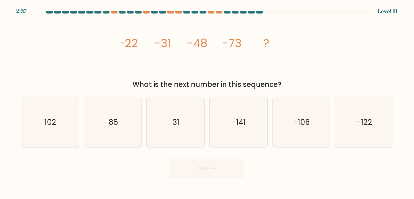
click at [163, 41] on tspan "-31" at bounding box center [163, 43] width 17 height 16
click at [199, 45] on tspan "-48" at bounding box center [197, 43] width 21 height 16
drag, startPoint x: 168, startPoint y: 35, endPoint x: 193, endPoint y: 34, distance: 25.1
click at [193, 34] on icon "image/svg+xml -22 -31 -48 -73 ?" at bounding box center [207, 47] width 173 height 60
click at [205, 46] on tspan "-48" at bounding box center [197, 43] width 21 height 16
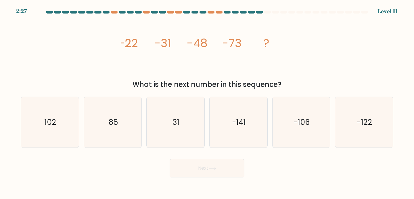
click at [137, 43] on tspan "-22" at bounding box center [129, 43] width 20 height 16
drag, startPoint x: 205, startPoint y: 42, endPoint x: 230, endPoint y: 42, distance: 25.3
click at [230, 42] on g "-22 -31 -48 -73 ?" at bounding box center [194, 43] width 151 height 16
click at [230, 42] on tspan "-73" at bounding box center [231, 43] width 19 height 16
click at [356, 120] on icon "-122" at bounding box center [364, 122] width 51 height 51
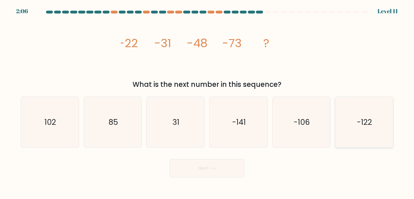
click at [207, 102] on input "f. -122" at bounding box center [207, 101] width 0 height 3
radio input "true"
click at [224, 162] on button "Next" at bounding box center [207, 168] width 75 height 18
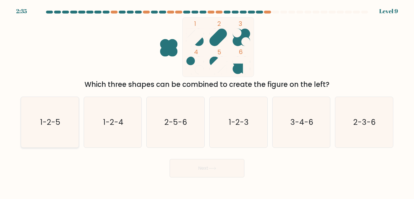
click at [64, 121] on icon "1-2-5" at bounding box center [49, 122] width 51 height 51
click at [207, 102] on input "a. 1-2-5" at bounding box center [207, 101] width 0 height 3
radio input "true"
click at [197, 161] on button "Next" at bounding box center [207, 168] width 75 height 18
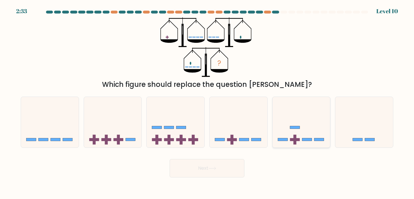
click at [308, 140] on rect at bounding box center [307, 139] width 10 height 3
click at [207, 102] on input "e." at bounding box center [207, 101] width 0 height 3
radio input "true"
click at [224, 173] on button "Next" at bounding box center [207, 168] width 75 height 18
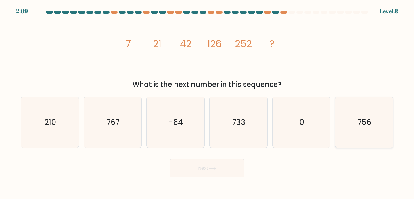
click at [361, 124] on text "756" at bounding box center [365, 122] width 14 height 11
click at [207, 102] on input "f. 756" at bounding box center [207, 101] width 0 height 3
radio input "true"
click at [236, 167] on button "Next" at bounding box center [207, 168] width 75 height 18
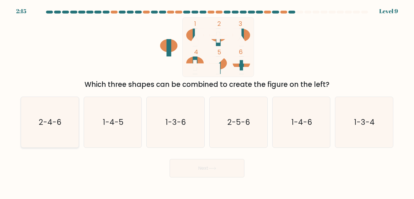
click at [57, 117] on text "2-4-6" at bounding box center [50, 122] width 23 height 11
click at [207, 102] on input "a. 2-4-6" at bounding box center [207, 101] width 0 height 3
radio input "true"
click at [197, 164] on button "Next" at bounding box center [207, 168] width 75 height 18
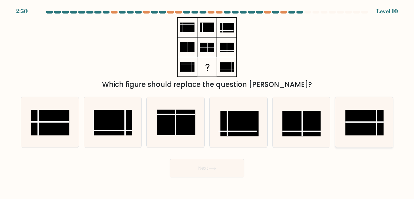
click at [377, 128] on line at bounding box center [377, 123] width 0 height 26
click at [207, 102] on input "f." at bounding box center [207, 101] width 0 height 3
radio input "true"
click at [231, 166] on button "Next" at bounding box center [207, 168] width 75 height 18
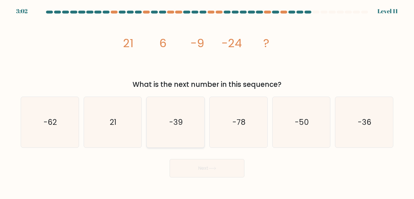
click at [185, 128] on icon "-39" at bounding box center [175, 122] width 51 height 51
click at [207, 102] on input "c. -39" at bounding box center [207, 101] width 0 height 3
radio input "true"
click at [201, 168] on button "Next" at bounding box center [207, 168] width 75 height 18
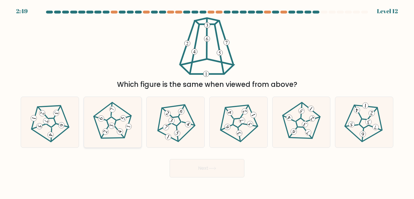
click at [111, 124] on 779 at bounding box center [111, 125] width 7 height 7
click at [207, 102] on input "b." at bounding box center [207, 101] width 0 height 3
radio input "true"
click at [188, 181] on body "2:44 Level 12" at bounding box center [207, 99] width 414 height 199
click at [188, 177] on button "Next" at bounding box center [207, 168] width 75 height 18
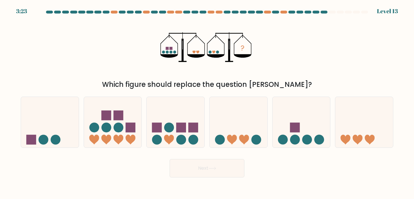
drag, startPoint x: 166, startPoint y: 49, endPoint x: 174, endPoint y: 49, distance: 8.1
click at [174, 49] on icon "?" at bounding box center [207, 47] width 93 height 60
click at [300, 134] on icon at bounding box center [302, 122] width 58 height 48
click at [207, 102] on input "e." at bounding box center [207, 101] width 0 height 3
radio input "true"
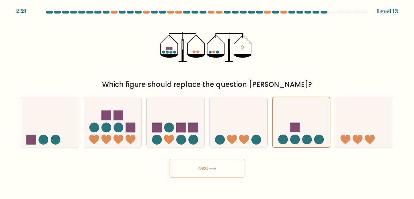
click at [218, 151] on form at bounding box center [207, 94] width 414 height 167
click at [216, 168] on icon at bounding box center [213, 168] width 8 height 3
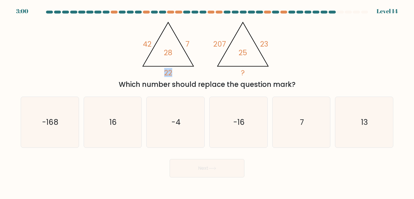
drag, startPoint x: 172, startPoint y: 71, endPoint x: 159, endPoint y: 71, distance: 13.0
click at [159, 71] on icon "@import url('https://fonts.googleapis.com/css?family=Abril+Fatface:400,100,100i…" at bounding box center [206, 47] width 137 height 60
drag, startPoint x: 174, startPoint y: 52, endPoint x: 163, endPoint y: 52, distance: 11.5
click at [163, 52] on icon "@import url('https://fonts.googleapis.com/css?family=Abril+Fatface:400,100,100i…" at bounding box center [206, 47] width 137 height 60
click at [173, 74] on icon "@import url('https://fonts.googleapis.com/css?family=Abril+Fatface:400,100,100i…" at bounding box center [206, 47] width 137 height 60
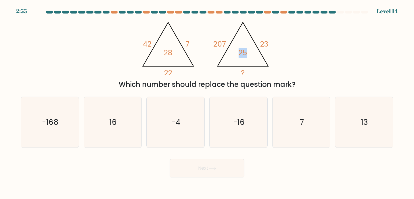
drag, startPoint x: 249, startPoint y: 52, endPoint x: 235, endPoint y: 53, distance: 13.5
click at [235, 53] on icon "@import url('https://fonts.googleapis.com/css?family=Abril+Fatface:400,100,100i…" at bounding box center [206, 47] width 137 height 60
drag, startPoint x: 274, startPoint y: 44, endPoint x: 259, endPoint y: 44, distance: 15.2
click at [259, 44] on icon "@import url('https://fonts.googleapis.com/css?family=Abril+Fatface:400,100,100i…" at bounding box center [206, 47] width 137 height 60
click at [264, 45] on tspan "23" at bounding box center [264, 44] width 8 height 10
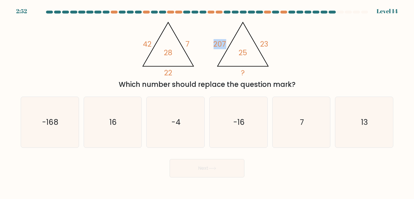
drag, startPoint x: 225, startPoint y: 43, endPoint x: 208, endPoint y: 43, distance: 17.6
click at [208, 43] on icon "@import url('https://fonts.googleapis.com/css?family=Abril+Fatface:400,100,100i…" at bounding box center [206, 47] width 137 height 60
click at [188, 42] on tspan "7" at bounding box center [188, 44] width 4 height 10
click at [151, 46] on tspan "42" at bounding box center [147, 44] width 9 height 10
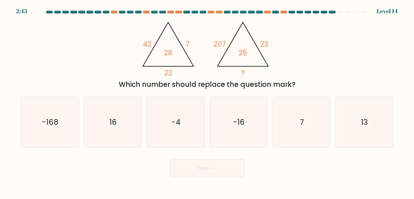
click at [166, 53] on tspan "28" at bounding box center [168, 53] width 8 height 10
click at [192, 47] on icon "@import url('https://fonts.googleapis.com/css?family=Abril+Fatface:400,100,100i…" at bounding box center [206, 47] width 137 height 60
click at [170, 49] on tspan "28" at bounding box center [168, 53] width 8 height 10
drag, startPoint x: 166, startPoint y: 53, endPoint x: 190, endPoint y: 47, distance: 24.7
click at [190, 47] on icon "@import url('https://fonts.googleapis.com/css?family=Abril+Fatface:400,100,100i…" at bounding box center [206, 47] width 137 height 60
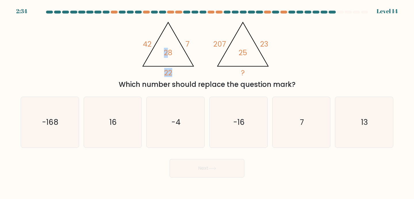
click at [190, 47] on icon "@import url('https://fonts.googleapis.com/css?family=Abril+Fatface:400,100,100i…" at bounding box center [206, 47] width 137 height 60
drag, startPoint x: 163, startPoint y: 71, endPoint x: 179, endPoint y: 71, distance: 15.8
click at [179, 71] on icon "@import url('https://fonts.googleapis.com/css?family=Abril+Fatface:400,100,100i…" at bounding box center [206, 47] width 137 height 60
click at [146, 42] on tspan "42" at bounding box center [147, 44] width 9 height 10
drag, startPoint x: 174, startPoint y: 51, endPoint x: 159, endPoint y: 53, distance: 14.6
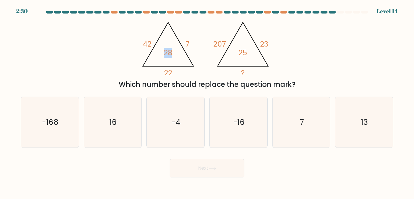
click at [159, 53] on icon "@import url('https://fonts.googleapis.com/css?family=Abril+Fatface:400,100,100i…" at bounding box center [206, 47] width 137 height 60
drag, startPoint x: 191, startPoint y: 43, endPoint x: 184, endPoint y: 43, distance: 6.9
click at [184, 43] on icon "@import url('https://fonts.googleapis.com/css?family=Abril+Fatface:400,100,100i…" at bounding box center [206, 47] width 137 height 60
drag, startPoint x: 226, startPoint y: 43, endPoint x: 205, endPoint y: 42, distance: 20.7
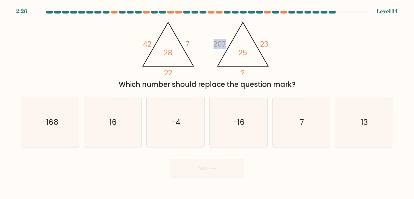
click at [205, 42] on icon "@import url('https://fonts.googleapis.com/css?family=Abril+Fatface:400,100,100i…" at bounding box center [206, 47] width 137 height 60
drag, startPoint x: 249, startPoint y: 54, endPoint x: 238, endPoint y: 54, distance: 11.5
click at [238, 54] on icon "@import url('https://fonts.googleapis.com/css?family=Abril+Fatface:400,100,100i…" at bounding box center [206, 47] width 137 height 60
drag, startPoint x: 270, startPoint y: 46, endPoint x: 258, endPoint y: 46, distance: 12.7
click at [258, 46] on icon "@import url('https://fonts.googleapis.com/css?family=Abril+Fatface:400,100,100i…" at bounding box center [206, 47] width 137 height 60
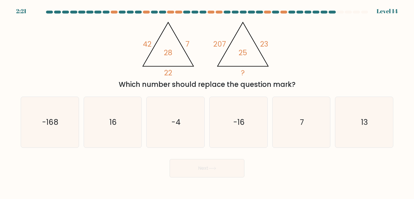
click at [194, 71] on icon "@import url('https://fonts.googleapis.com/css?family=Abril+Fatface:400,100,100i…" at bounding box center [206, 47] width 137 height 60
click at [133, 120] on icon "16" at bounding box center [112, 122] width 51 height 51
click at [207, 102] on input "b. 16" at bounding box center [207, 101] width 0 height 3
radio input "true"
click at [205, 174] on button "Next" at bounding box center [207, 168] width 75 height 18
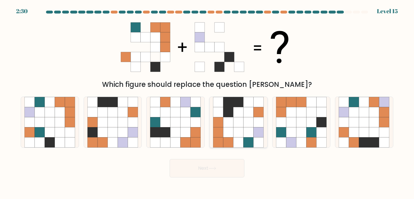
click at [244, 110] on icon at bounding box center [249, 112] width 10 height 10
click at [207, 102] on input "d." at bounding box center [207, 101] width 0 height 3
radio input "true"
click at [212, 177] on button "Next" at bounding box center [207, 168] width 75 height 18
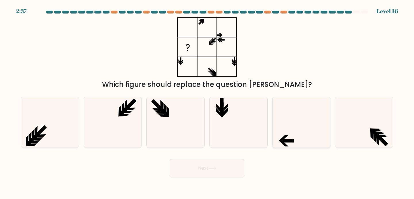
click at [298, 136] on icon at bounding box center [301, 122] width 51 height 51
click at [207, 102] on input "e." at bounding box center [207, 101] width 0 height 3
radio input "true"
click at [229, 168] on button "Next" at bounding box center [207, 168] width 75 height 18
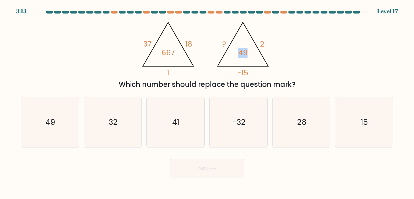
drag, startPoint x: 236, startPoint y: 52, endPoint x: 254, endPoint y: 52, distance: 17.8
click at [254, 52] on icon "@import url('https://fonts.googleapis.com/css?family=Abril+Fatface:400,100,100i…" at bounding box center [206, 47] width 137 height 60
drag, startPoint x: 143, startPoint y: 45, endPoint x: 154, endPoint y: 45, distance: 10.9
click at [154, 45] on icon "@import url('https://fonts.googleapis.com/css?family=Abril+Fatface:400,100,100i…" at bounding box center [206, 47] width 137 height 60
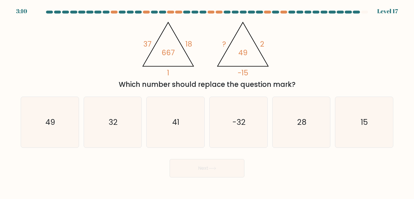
click at [155, 45] on icon "@import url('https://fonts.googleapis.com/css?family=Abril+Fatface:400,100,100i…" at bounding box center [206, 47] width 137 height 60
drag, startPoint x: 155, startPoint y: 54, endPoint x: 181, endPoint y: 54, distance: 25.9
click at [181, 54] on icon "@import url('https://fonts.googleapis.com/css?family=Abril+Fatface:400,100,100i…" at bounding box center [206, 47] width 137 height 60
drag, startPoint x: 186, startPoint y: 72, endPoint x: 160, endPoint y: 70, distance: 26.3
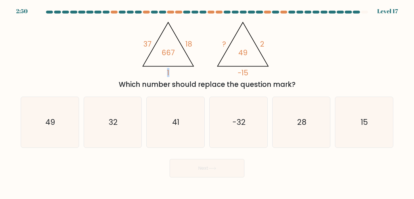
click at [160, 70] on icon "@import url('https://fonts.googleapis.com/css?family=Abril+Fatface:400,100,100i…" at bounding box center [206, 47] width 137 height 60
click at [242, 120] on text "-32" at bounding box center [238, 122] width 13 height 11
click at [207, 102] on input "d. -32" at bounding box center [207, 101] width 0 height 3
radio input "true"
click at [227, 169] on button "Next" at bounding box center [207, 168] width 75 height 18
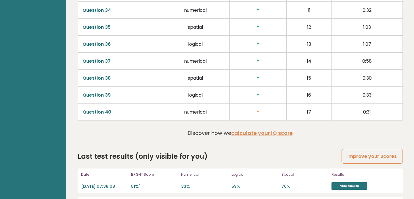
scroll to position [1495, 0]
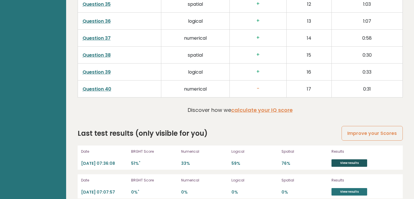
click at [352, 159] on link "View results" at bounding box center [350, 162] width 36 height 7
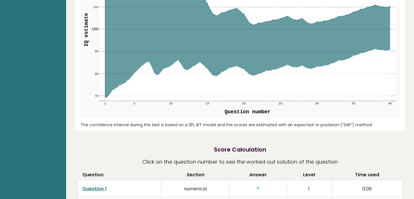
scroll to position [657, 0]
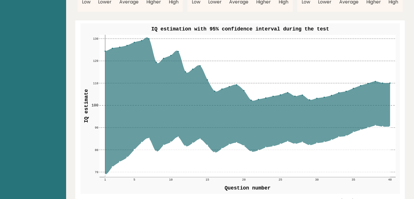
drag, startPoint x: 122, startPoint y: 123, endPoint x: 177, endPoint y: 112, distance: 56.4
click at [178, 113] on icon at bounding box center [247, 106] width 285 height 137
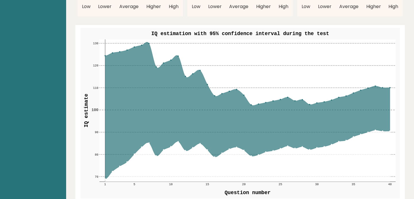
scroll to position [650, 0]
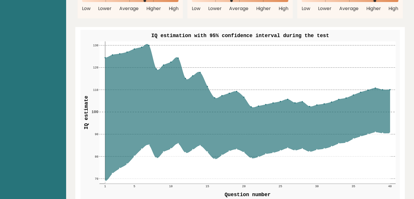
click at [117, 47] on icon at bounding box center [247, 112] width 285 height 137
click at [129, 47] on icon at bounding box center [247, 112] width 285 height 137
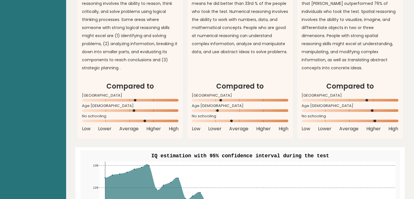
scroll to position [530, 0]
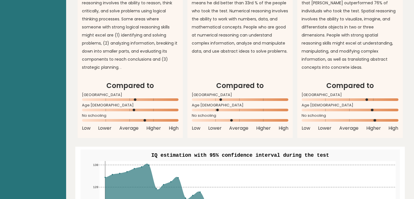
drag, startPoint x: 240, startPoint y: 91, endPoint x: 214, endPoint y: 91, distance: 26.5
click at [214, 98] on rect at bounding box center [240, 99] width 97 height 3
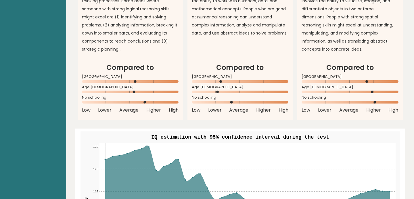
scroll to position [556, 0]
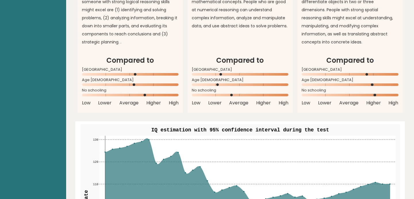
drag, startPoint x: 136, startPoint y: 66, endPoint x: 167, endPoint y: 66, distance: 31.7
click at [167, 73] on icon at bounding box center [130, 74] width 97 height 3
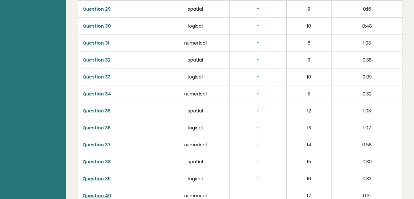
scroll to position [1495, 0]
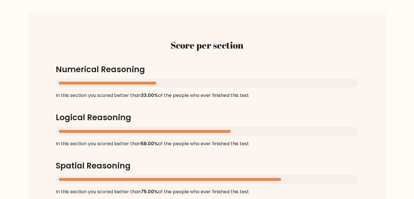
scroll to position [541, 0]
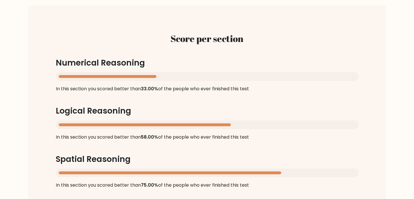
drag, startPoint x: 156, startPoint y: 75, endPoint x: 234, endPoint y: 79, distance: 77.8
click at [234, 79] on div at bounding box center [207, 76] width 303 height 9
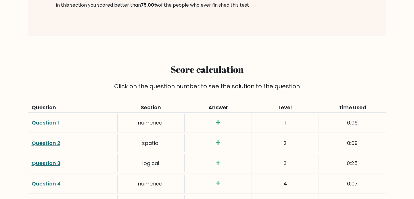
scroll to position [756, 0]
